Goal: Task Accomplishment & Management: Use online tool/utility

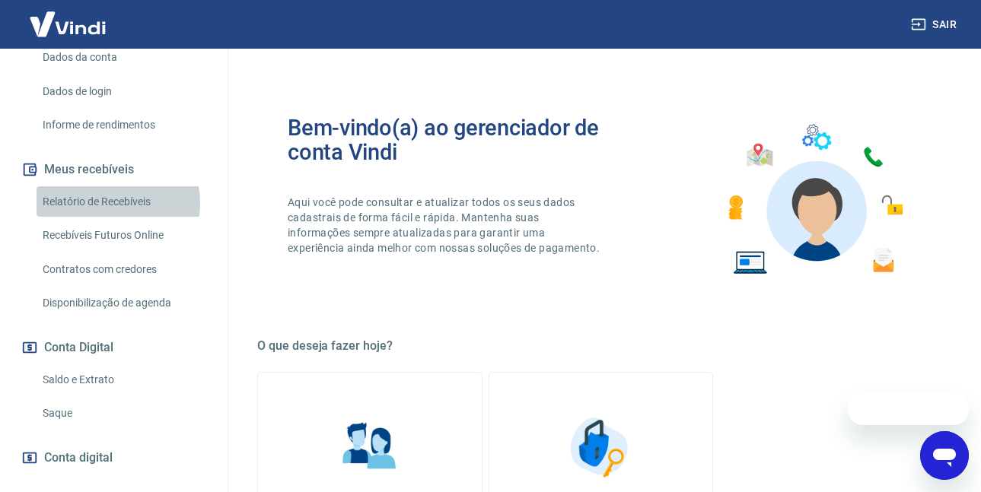
click at [117, 218] on link "Relatório de Recebíveis" at bounding box center [123, 201] width 173 height 31
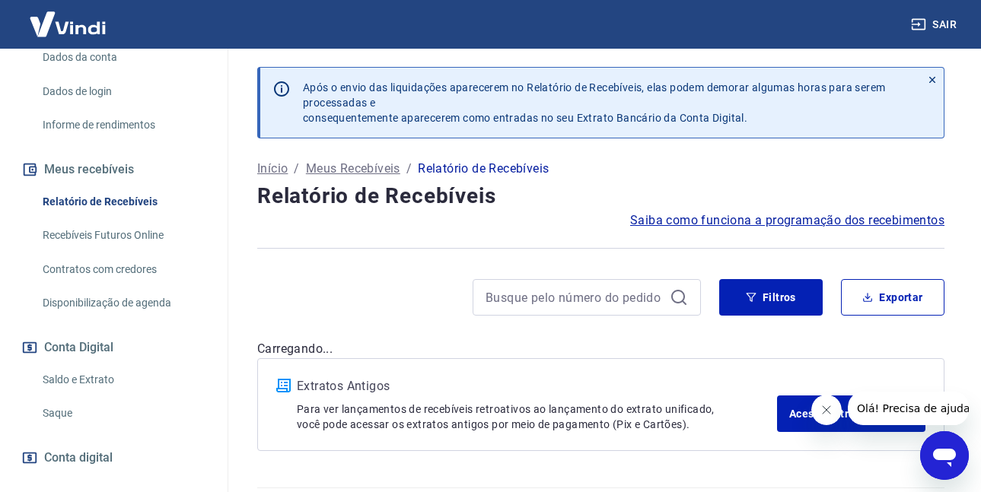
scroll to position [318, 0]
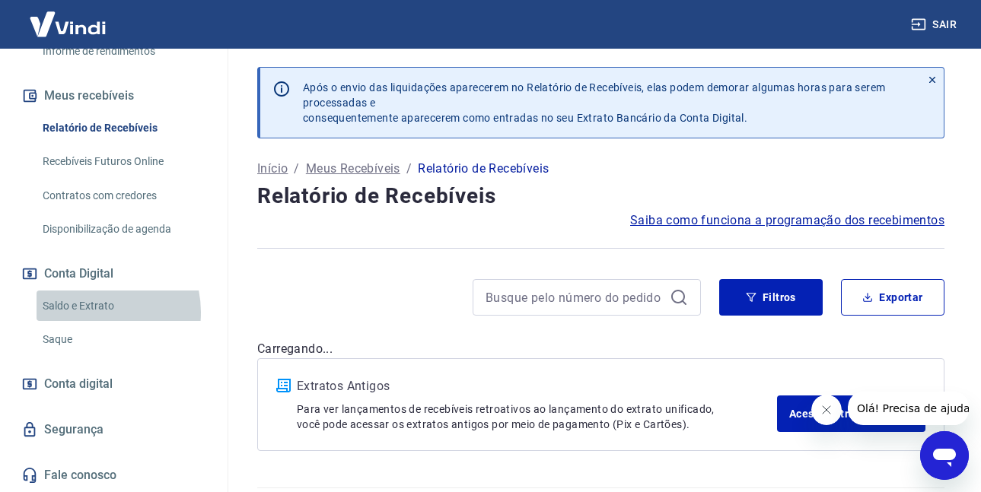
click at [95, 311] on link "Saldo e Extrato" at bounding box center [123, 306] width 173 height 31
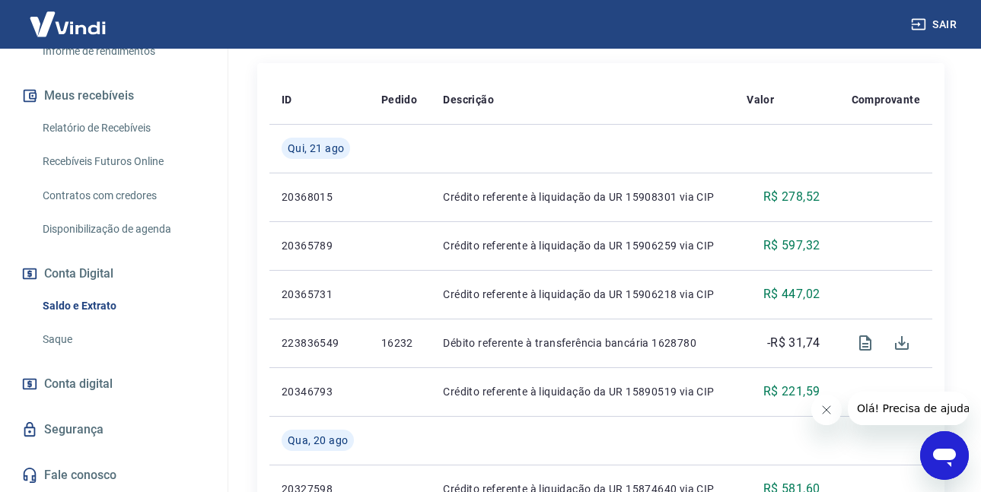
scroll to position [456, 0]
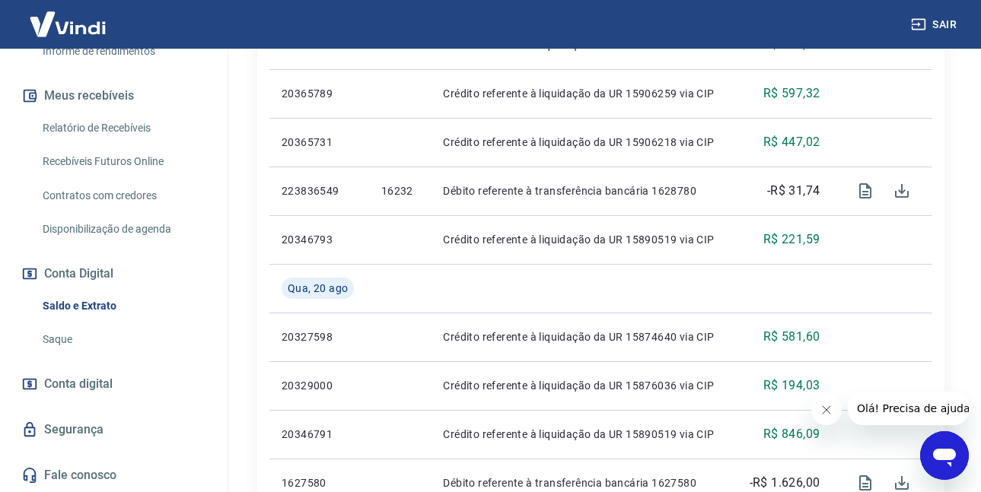
click at [42, 336] on link "Saque" at bounding box center [123, 339] width 173 height 31
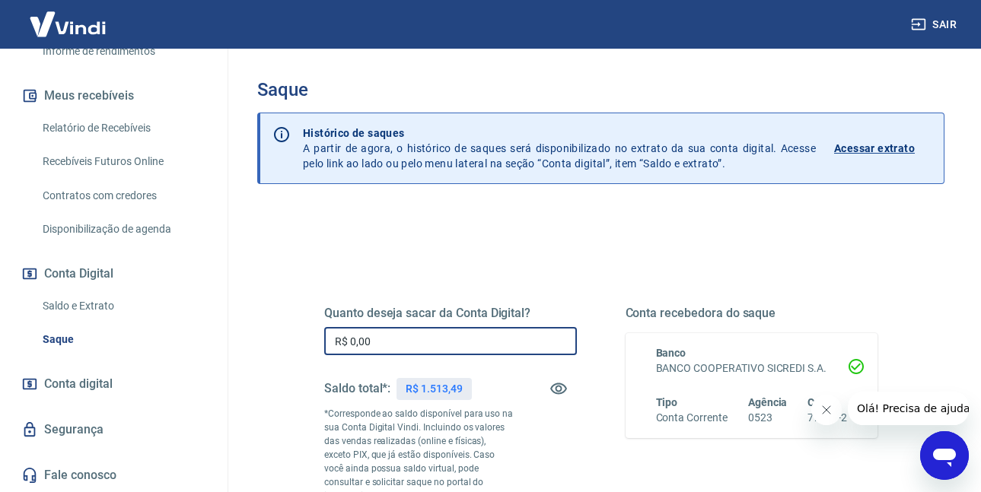
click at [424, 342] on input "R$ 0,00" at bounding box center [450, 341] width 253 height 28
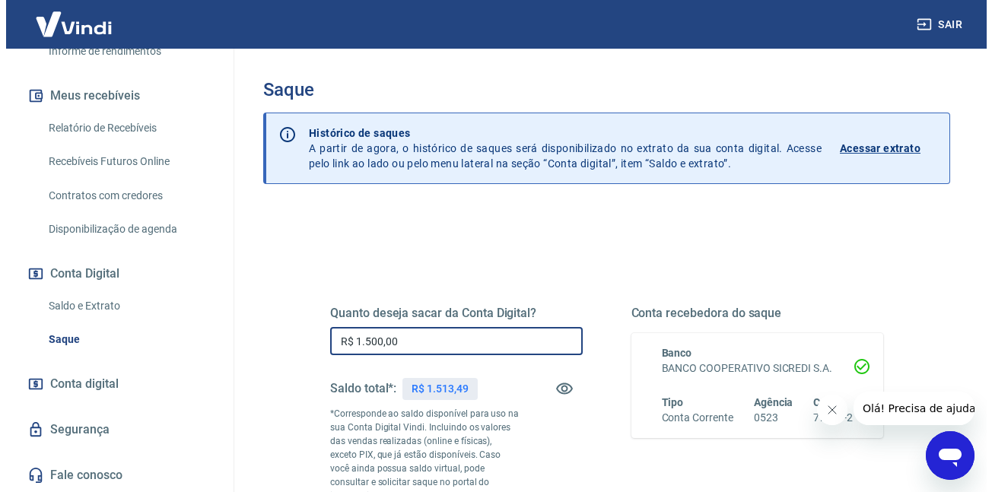
scroll to position [228, 0]
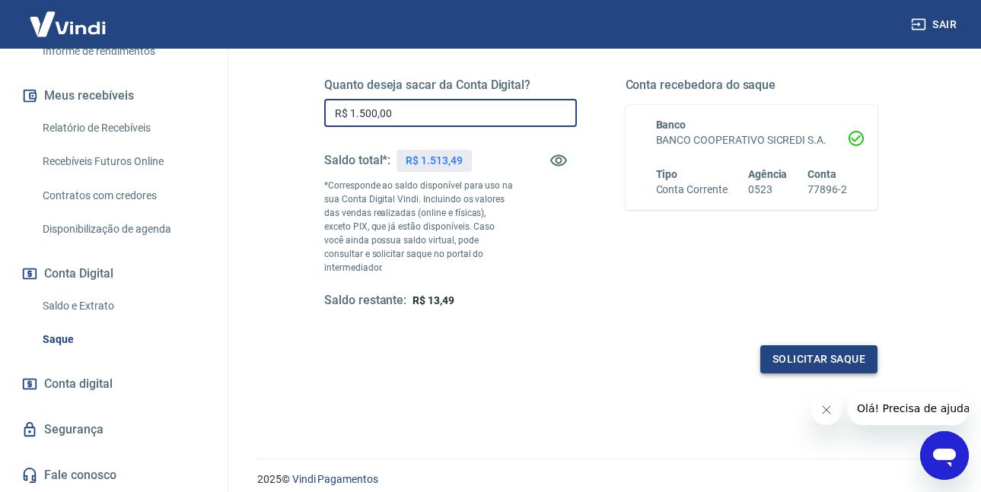
type input "R$ 1.500,00"
click at [866, 348] on button "Solicitar saque" at bounding box center [818, 359] width 117 height 28
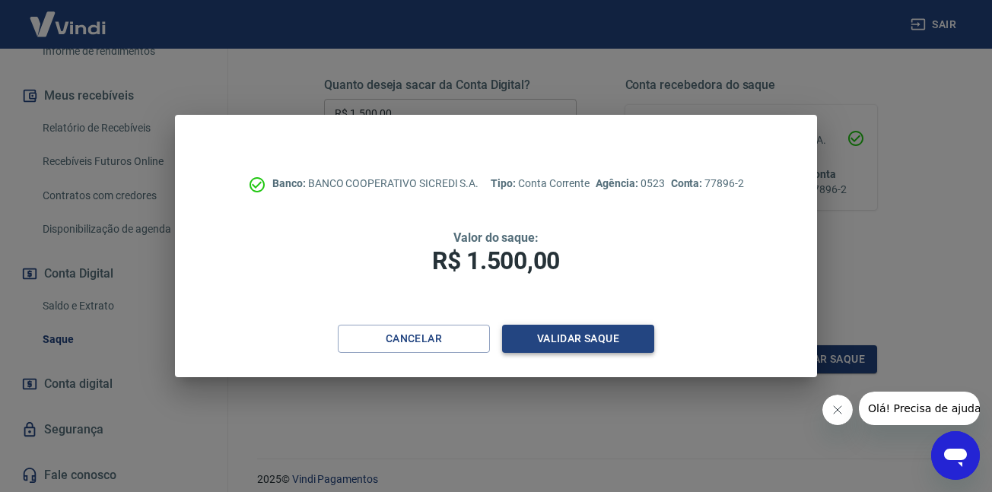
click at [625, 340] on button "Validar saque" at bounding box center [578, 339] width 152 height 28
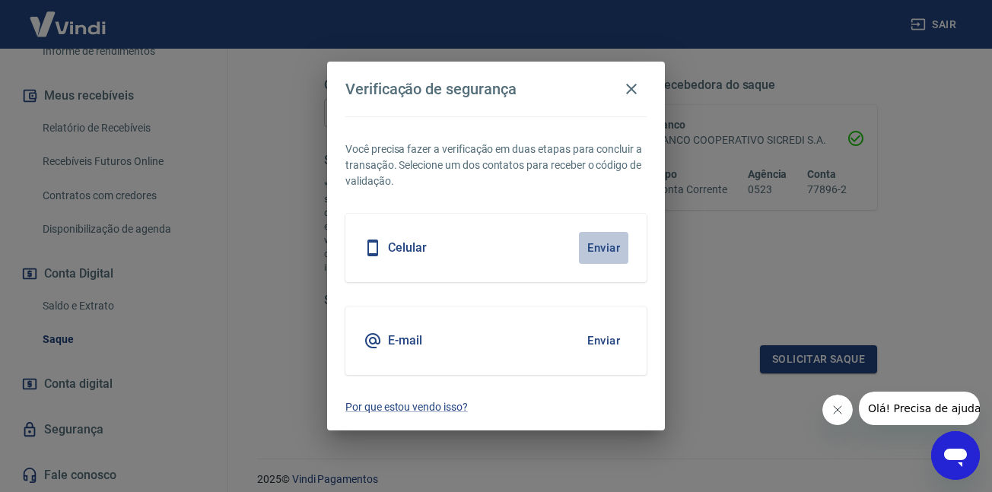
click at [608, 243] on button "Enviar" at bounding box center [603, 248] width 49 height 32
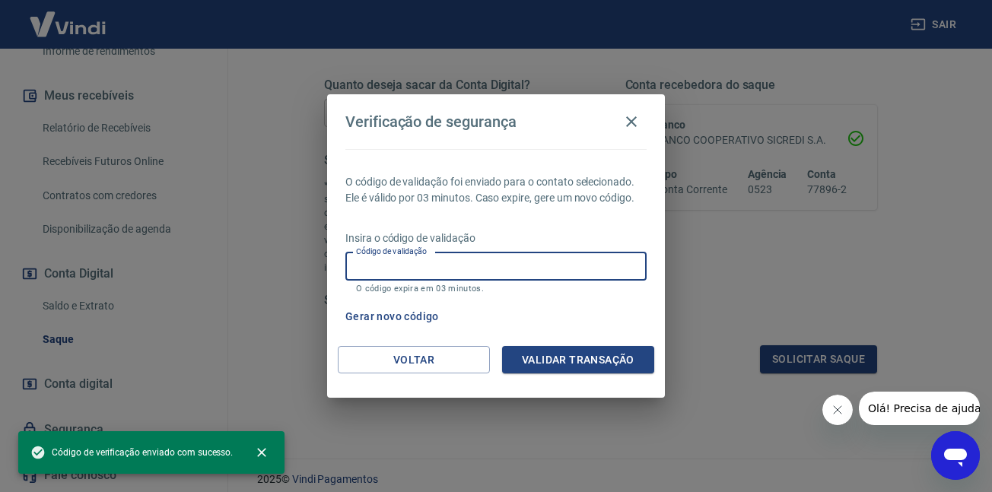
click at [574, 263] on input "Código de validação" at bounding box center [495, 267] width 301 height 28
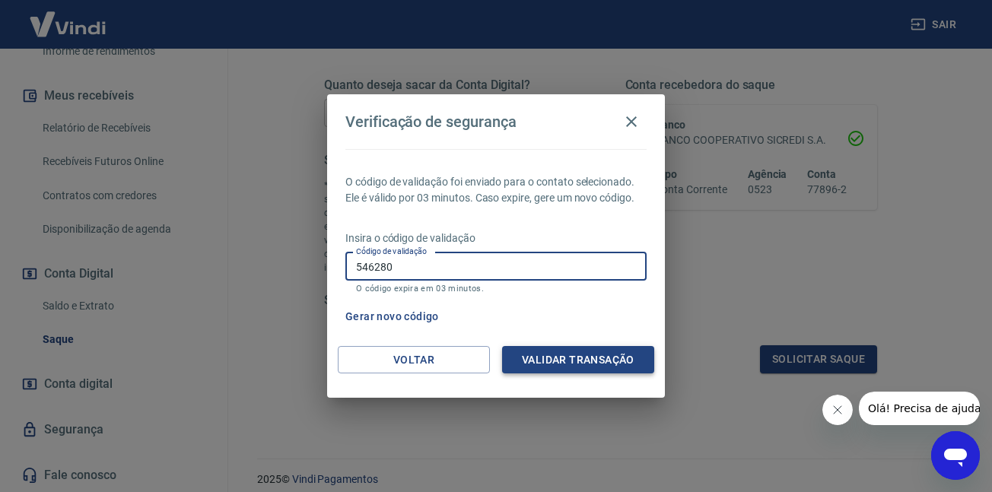
type input "546280"
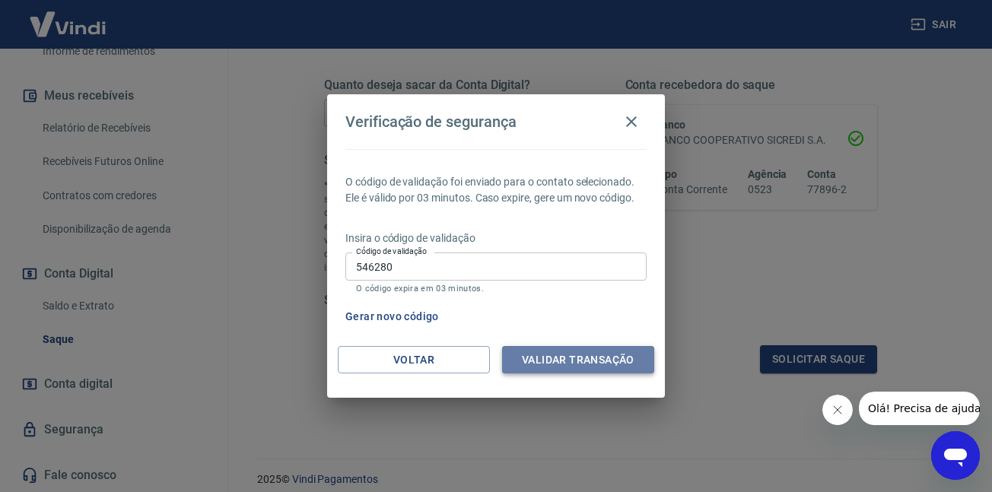
click at [555, 360] on button "Validar transação" at bounding box center [578, 360] width 152 height 28
